Goal: Navigation & Orientation: Understand site structure

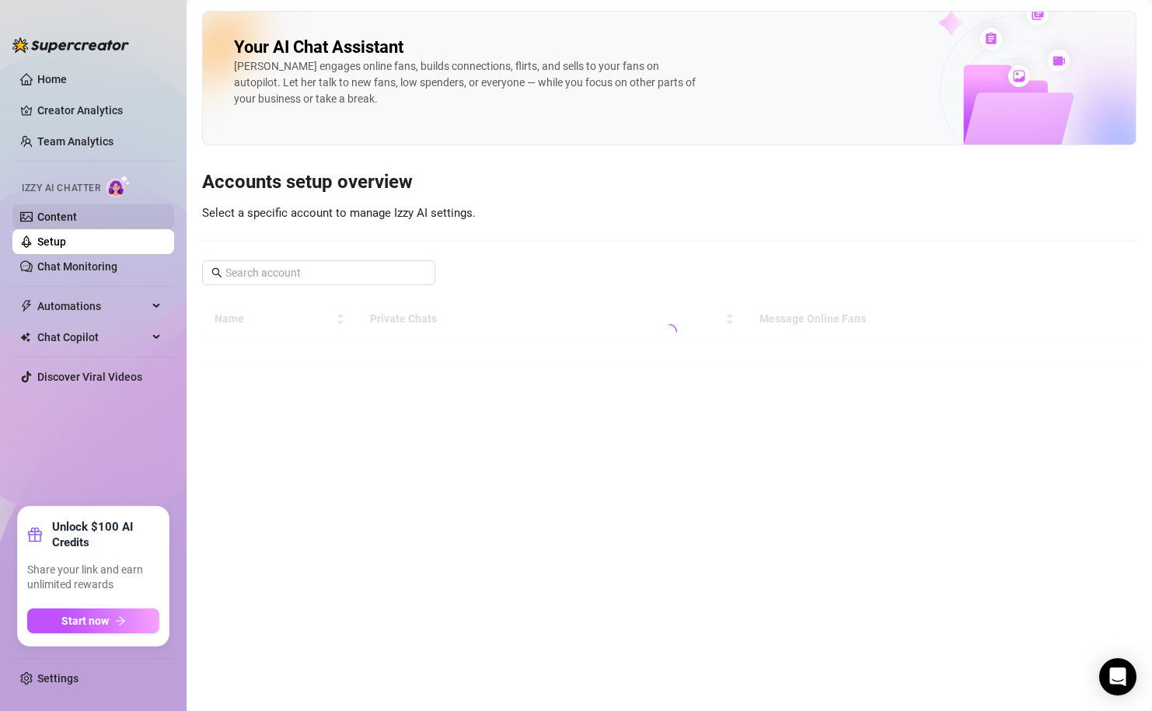
click at [58, 215] on link "Content" at bounding box center [57, 217] width 40 height 12
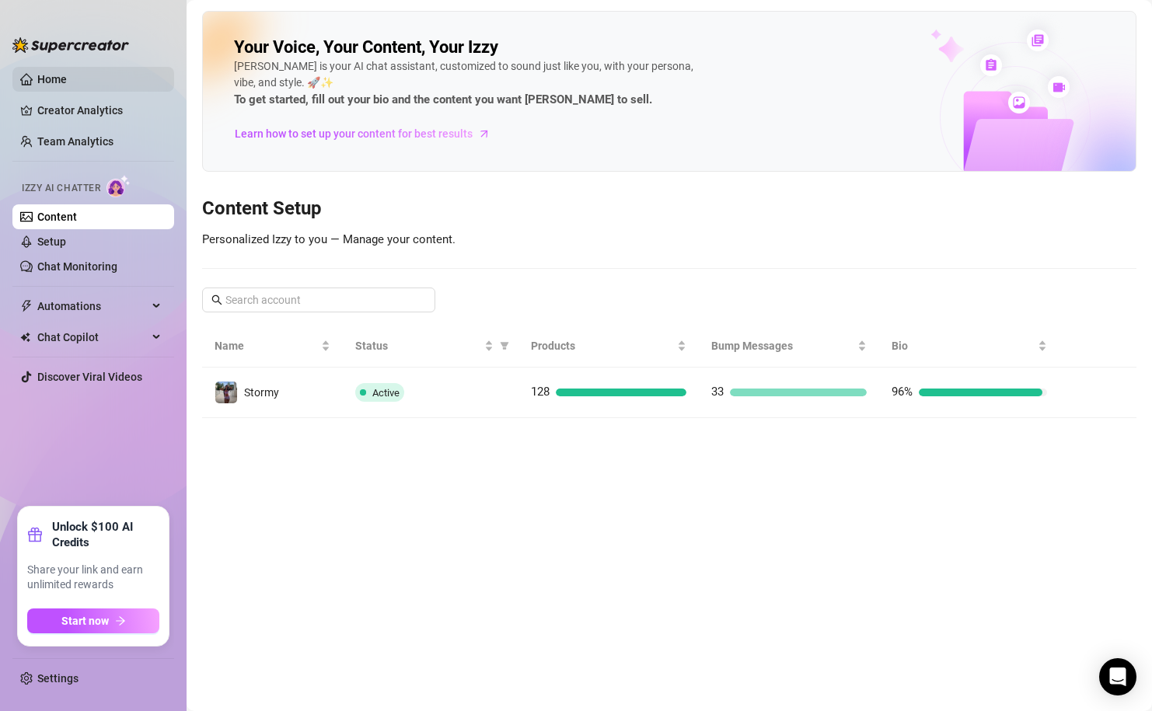
click at [67, 73] on link "Home" at bounding box center [52, 79] width 30 height 12
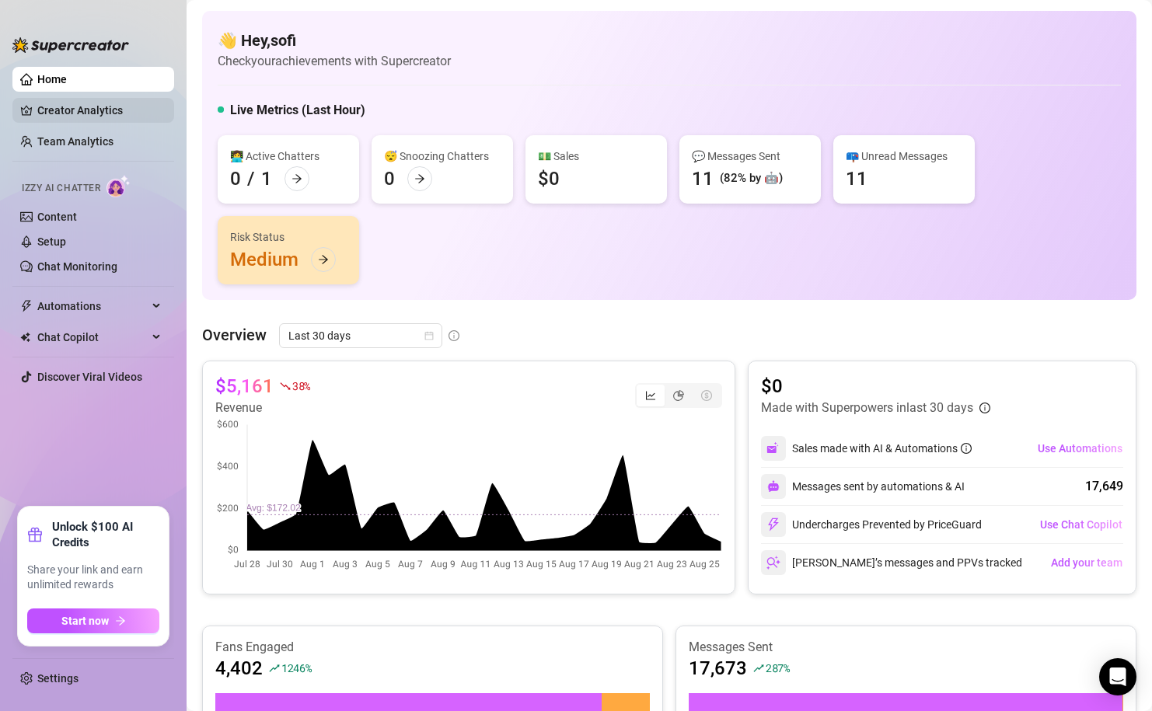
click at [136, 103] on link "Creator Analytics" at bounding box center [99, 110] width 124 height 25
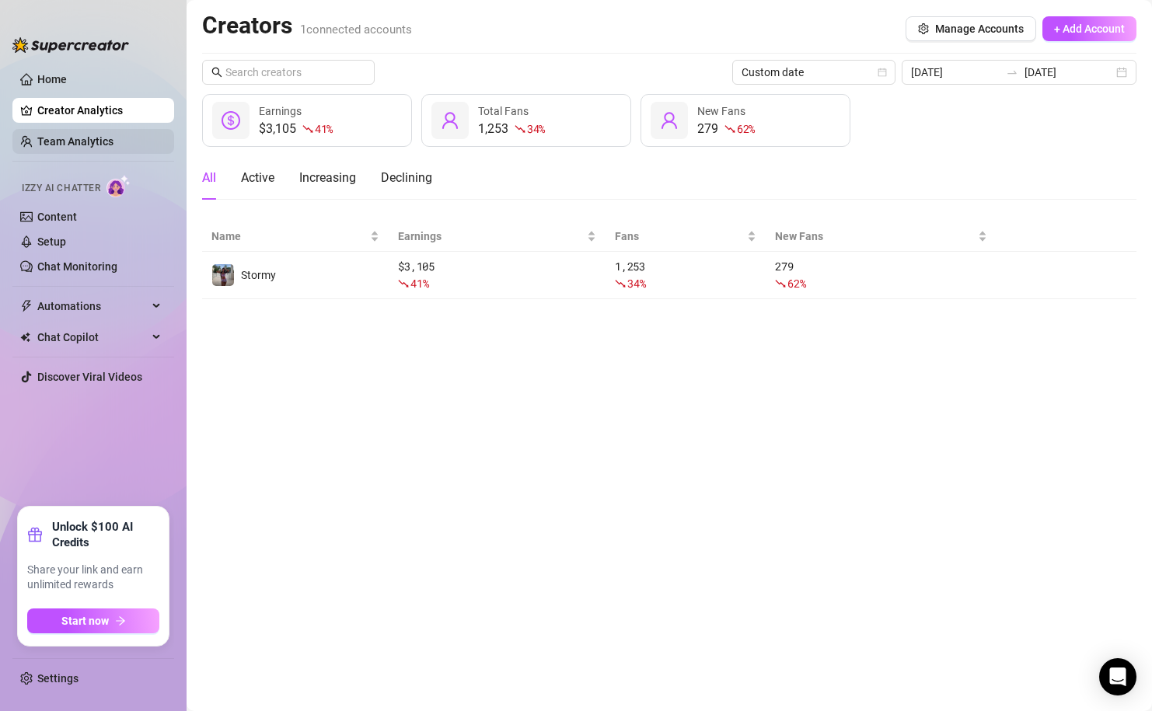
click at [103, 139] on link "Team Analytics" at bounding box center [75, 141] width 76 height 12
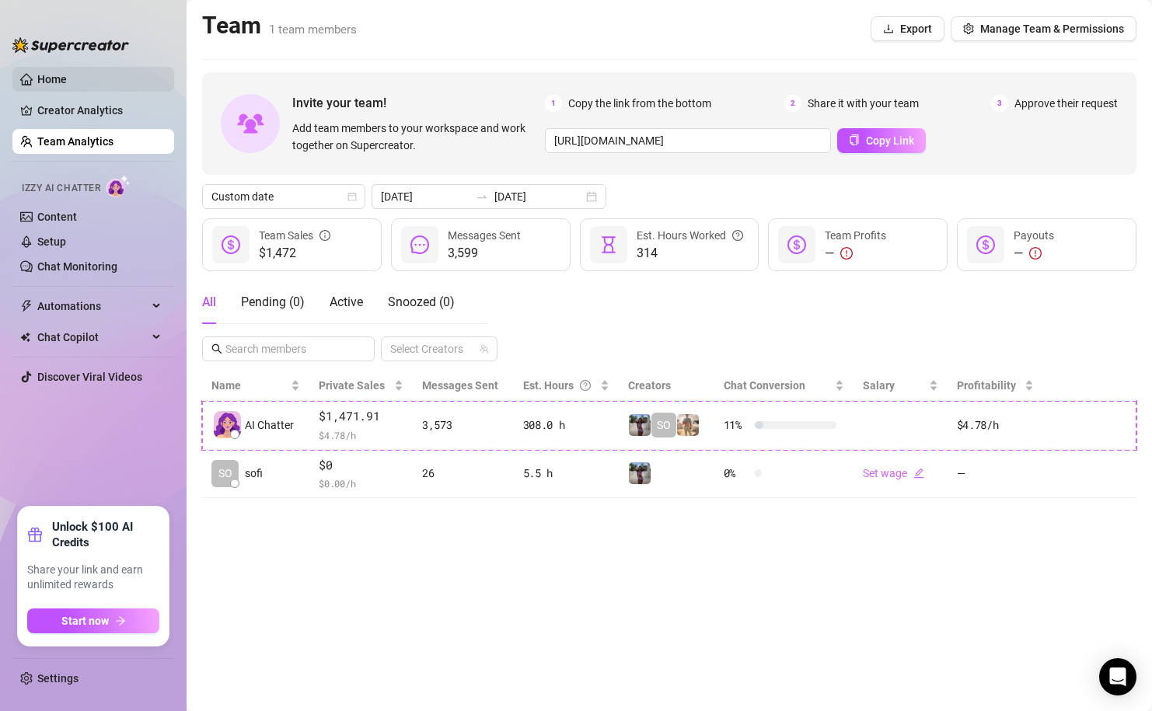
click at [67, 77] on link "Home" at bounding box center [52, 79] width 30 height 12
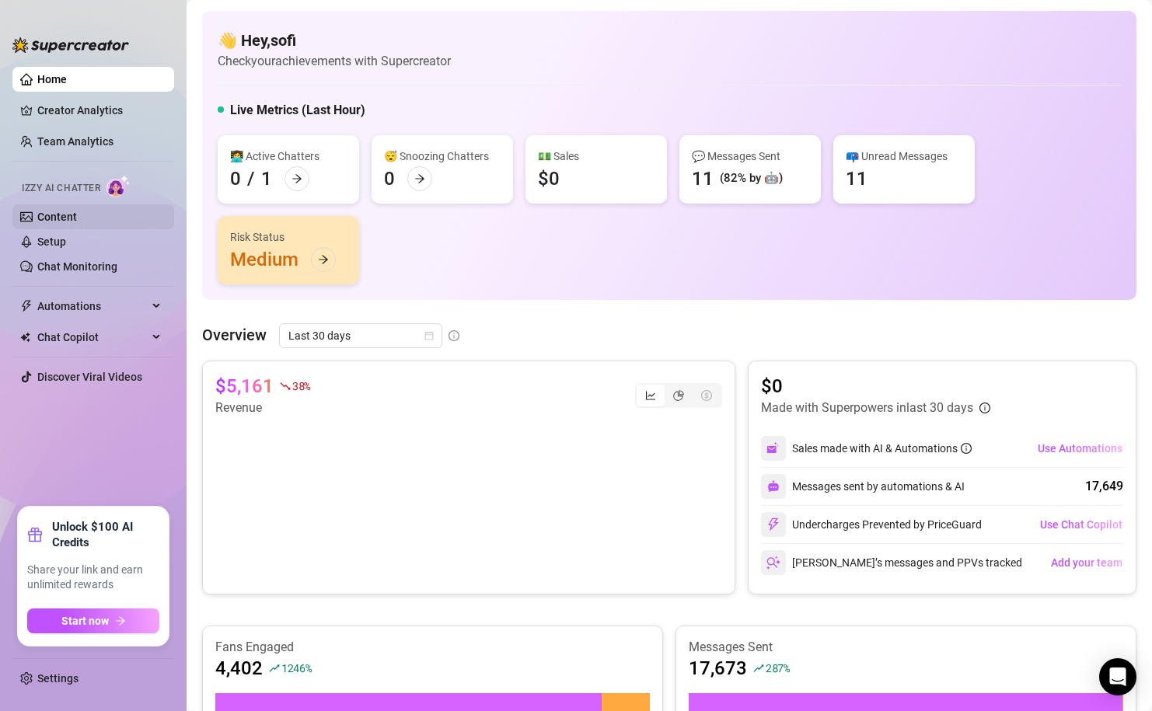
click at [68, 213] on link "Content" at bounding box center [57, 217] width 40 height 12
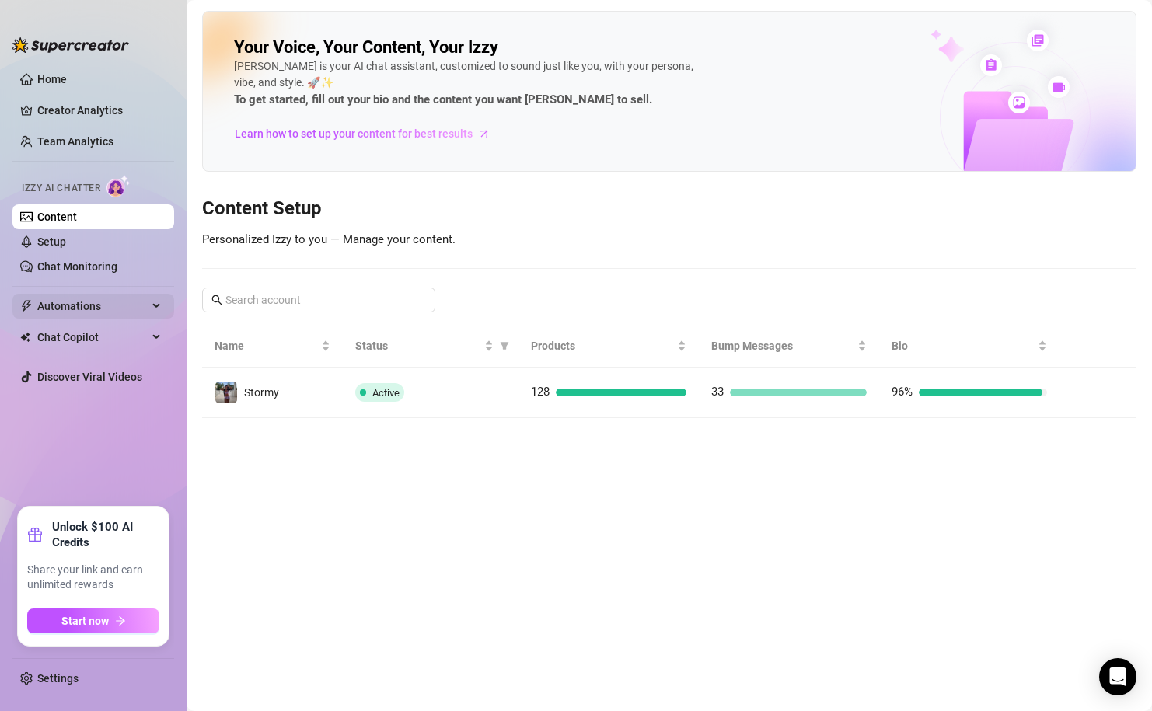
click at [109, 302] on span "Automations" at bounding box center [92, 306] width 110 height 25
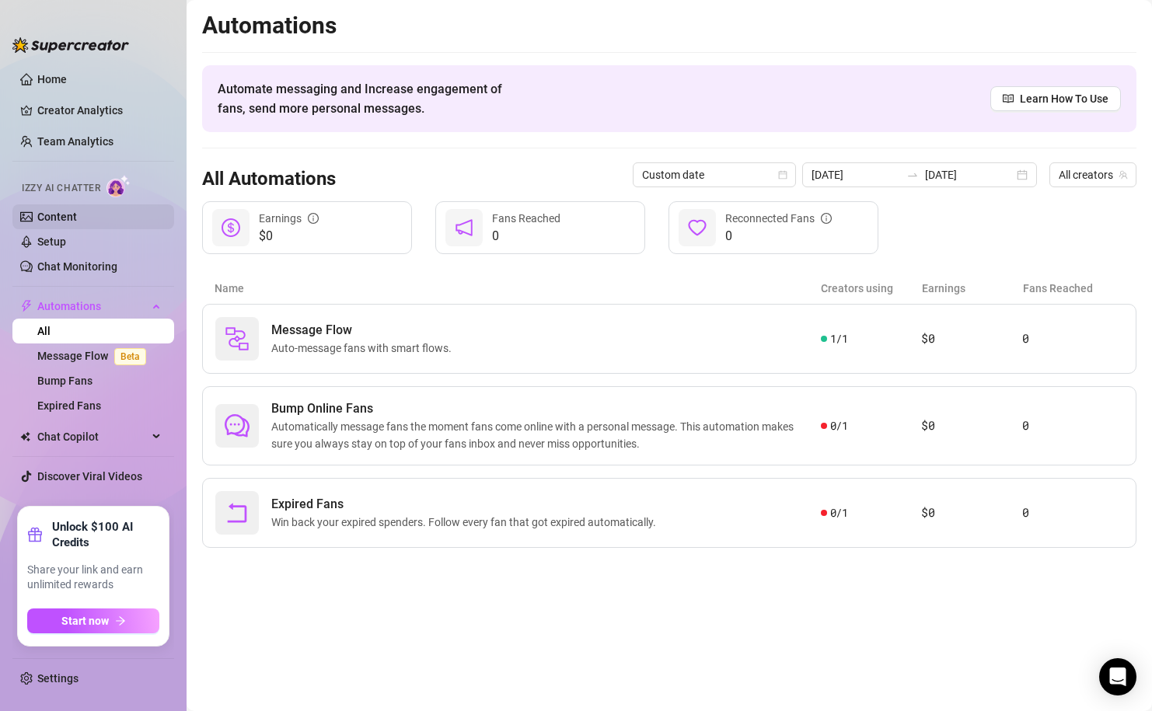
click at [77, 220] on link "Content" at bounding box center [57, 217] width 40 height 12
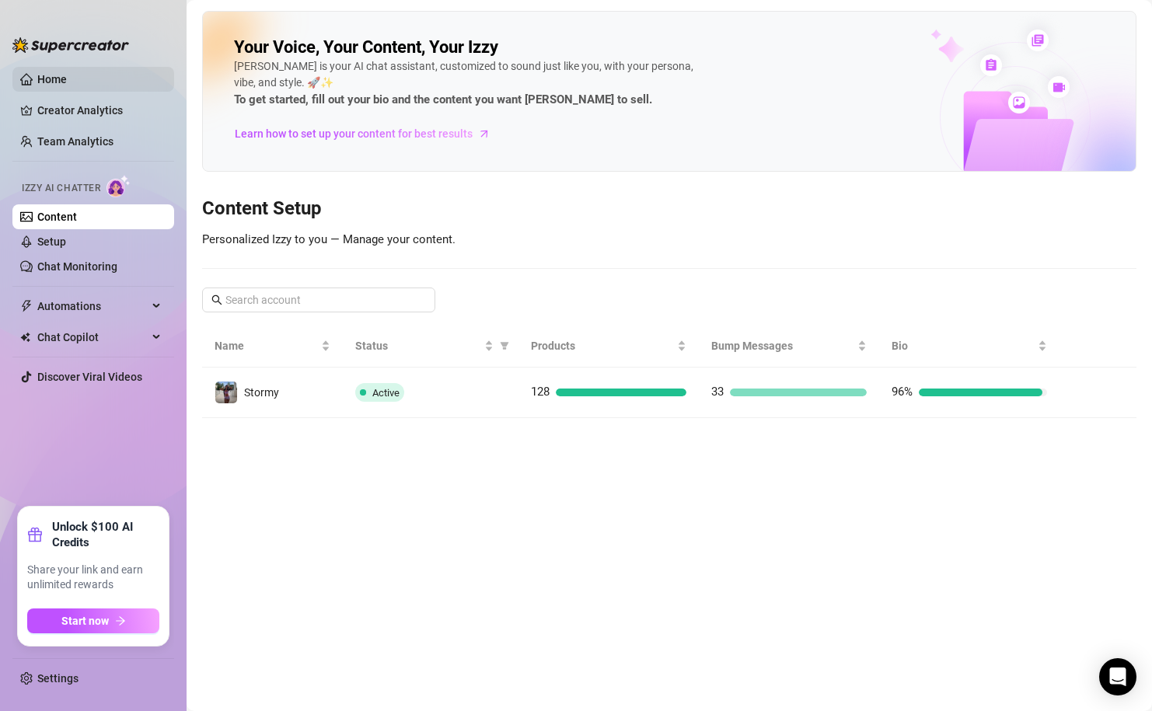
click at [67, 85] on link "Home" at bounding box center [52, 79] width 30 height 12
